Goal: Information Seeking & Learning: Learn about a topic

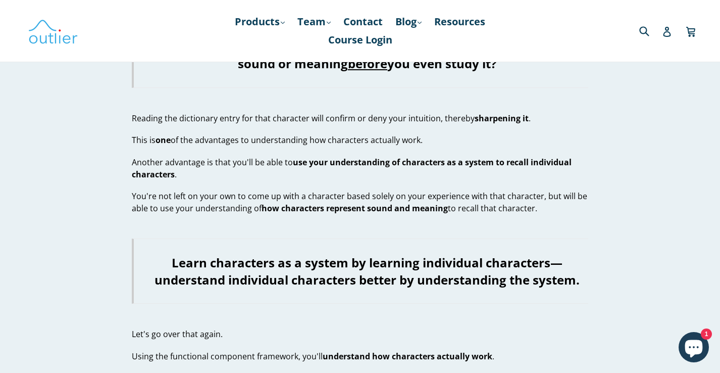
scroll to position [801, 0]
click at [263, 18] on link "Products .cls-1{fill:#231f20} expand" at bounding box center [260, 22] width 60 height 18
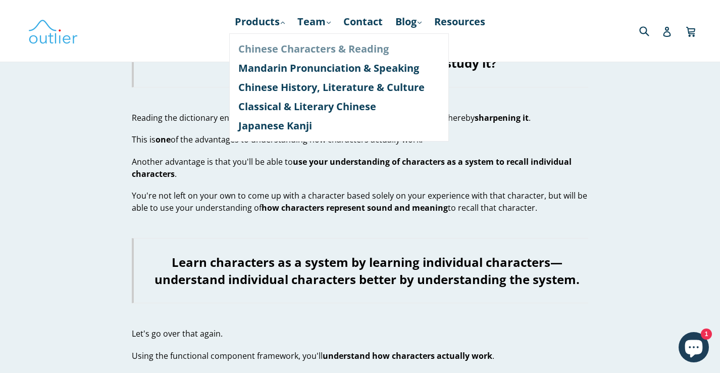
click at [277, 46] on link "Chinese Characters & Reading" at bounding box center [339, 48] width 202 height 19
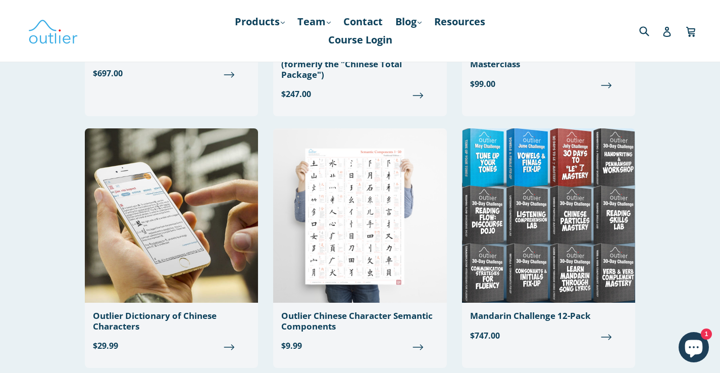
scroll to position [274, 0]
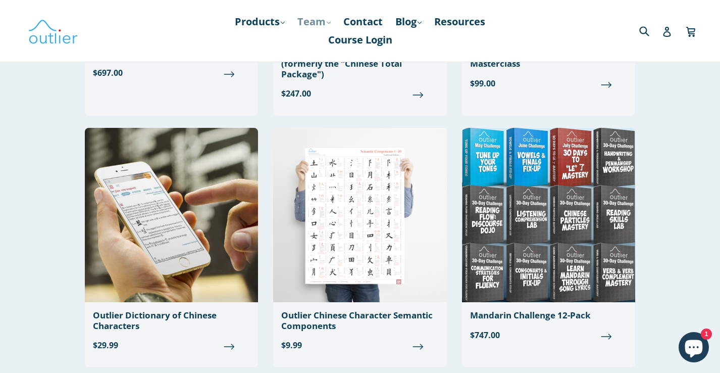
click at [324, 24] on link "Team .cls-1{fill:#231f20} expand" at bounding box center [313, 22] width 43 height 18
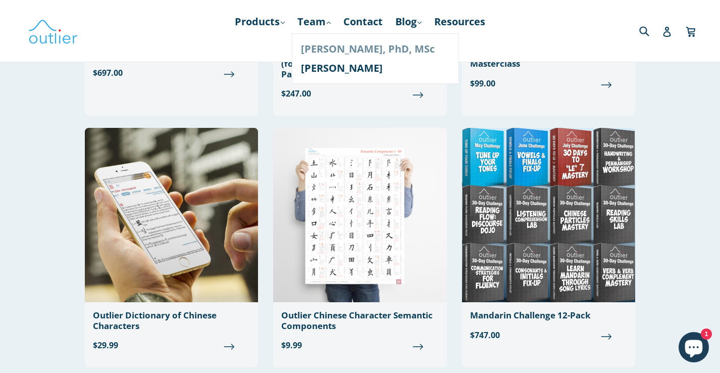
click at [323, 45] on link "[PERSON_NAME], PhD, MSc" at bounding box center [375, 48] width 149 height 19
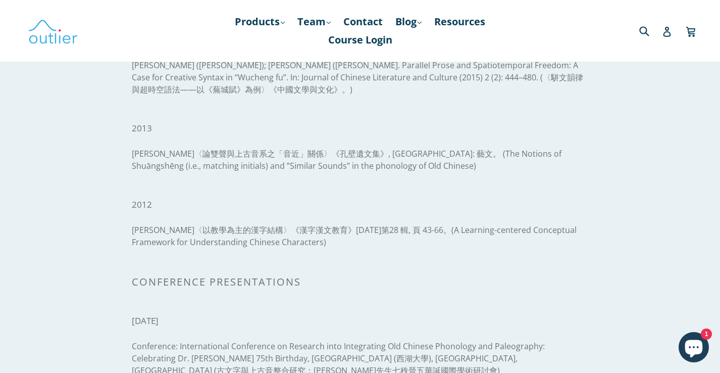
scroll to position [1115, 0]
click at [306, 23] on link "Team .cls-1{fill:#231f20} expand" at bounding box center [313, 22] width 43 height 18
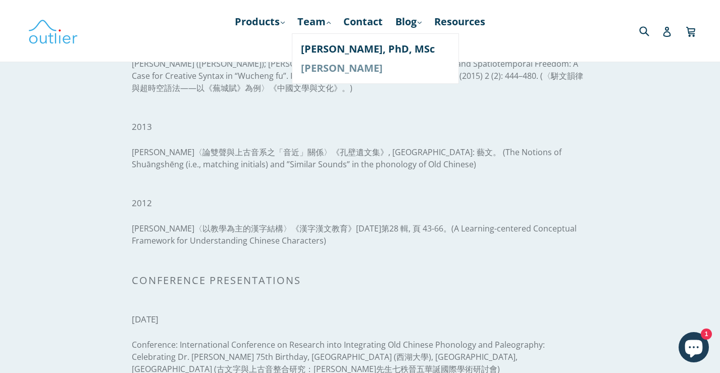
click at [312, 65] on link "[PERSON_NAME]" at bounding box center [375, 68] width 149 height 19
